Goal: Obtain resource: Obtain resource

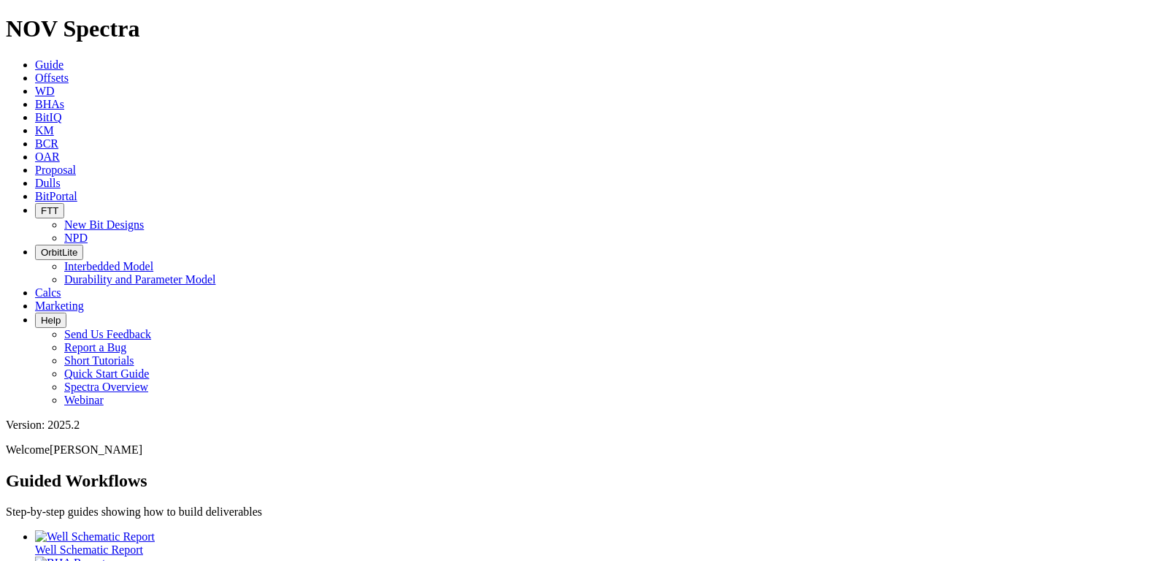
click at [60, 150] on link "OAR" at bounding box center [47, 156] width 25 height 12
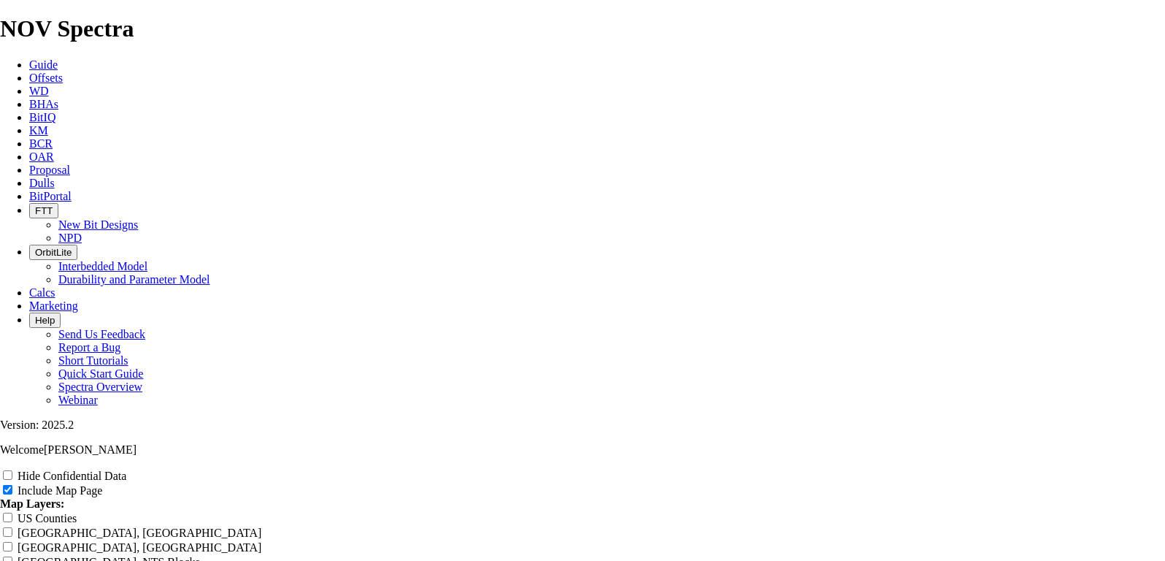
scroll to position [1825, 0]
radio input "true"
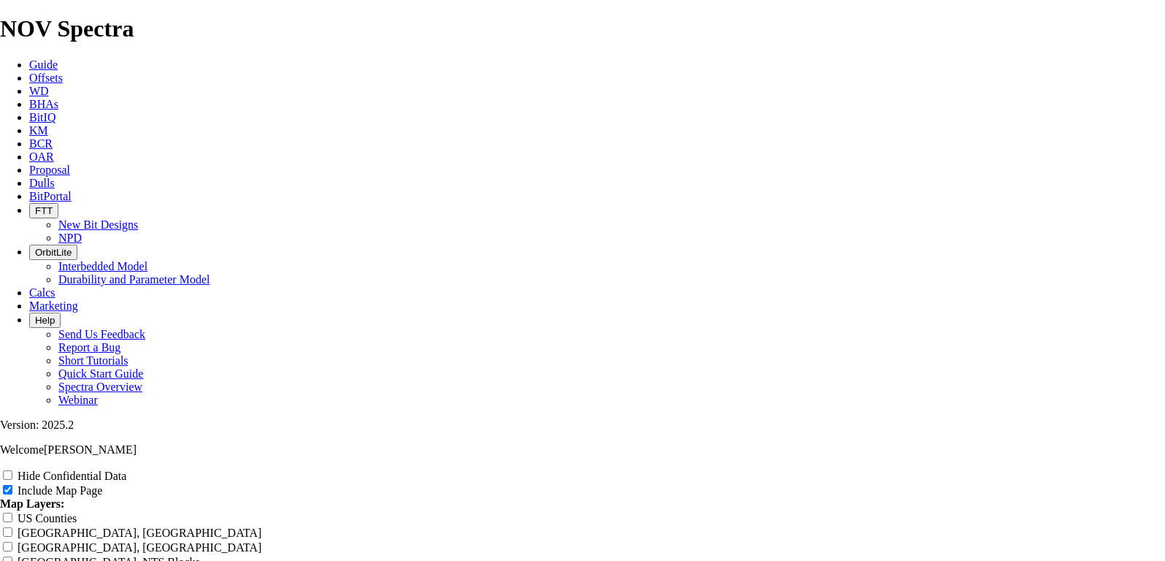
scroll to position [1946, 0]
